Goal: Communication & Community: Ask a question

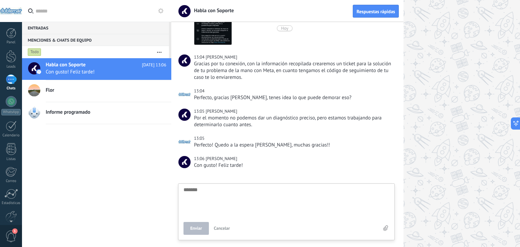
click at [449, 87] on div at bounding box center [345, 123] width 349 height 247
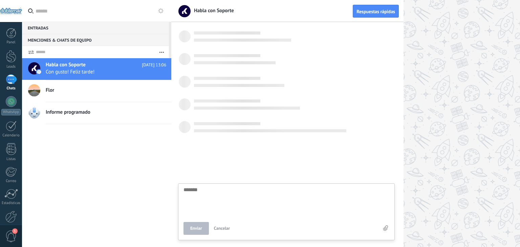
scroll to position [6, 0]
click at [65, 171] on div "Habla con Soporte [DATE] 13:06 Con gusto! Feliz tarde! Flor Informe programado" at bounding box center [96, 152] width 149 height 189
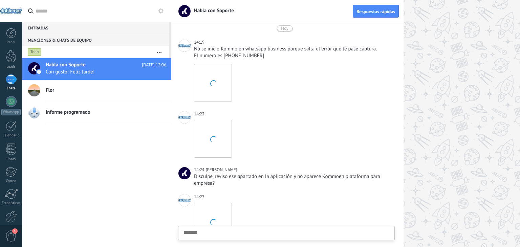
scroll to position [1801, 0]
